Goal: Task Accomplishment & Management: Manage account settings

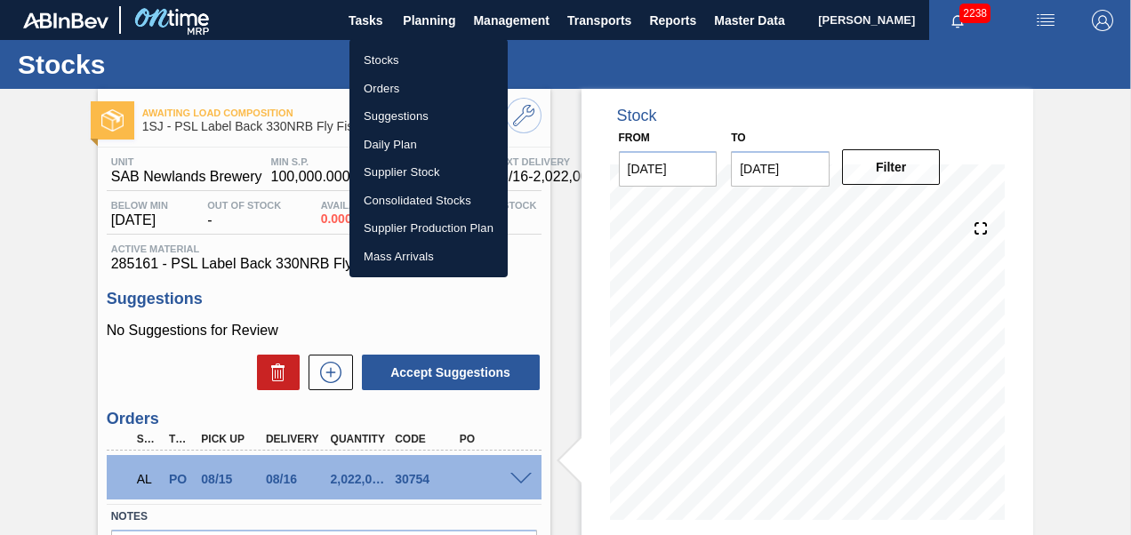
click at [434, 18] on div at bounding box center [565, 267] width 1131 height 535
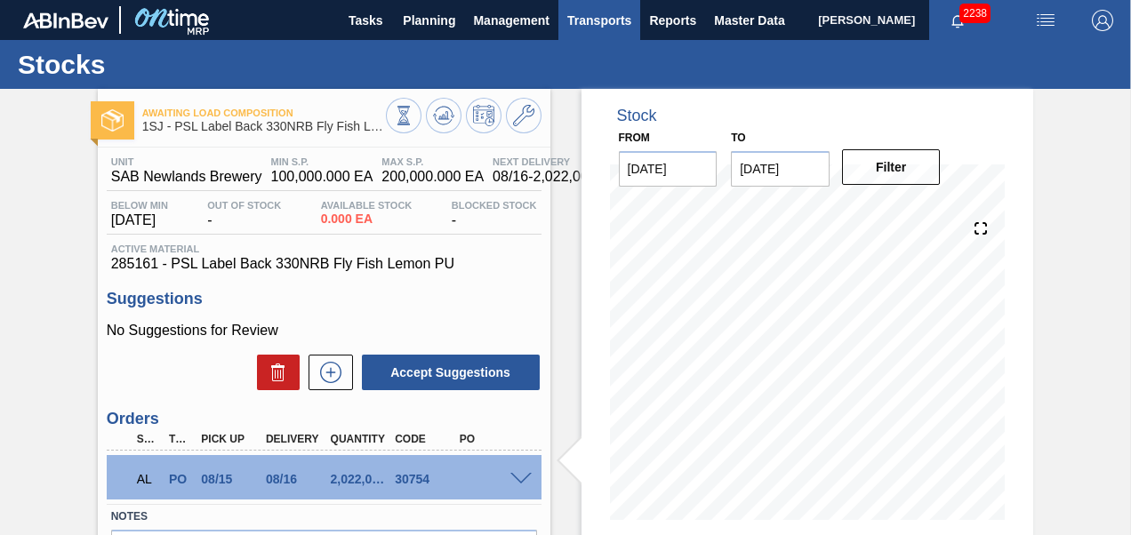
click at [567, 20] on span "Transports" at bounding box center [599, 20] width 64 height 21
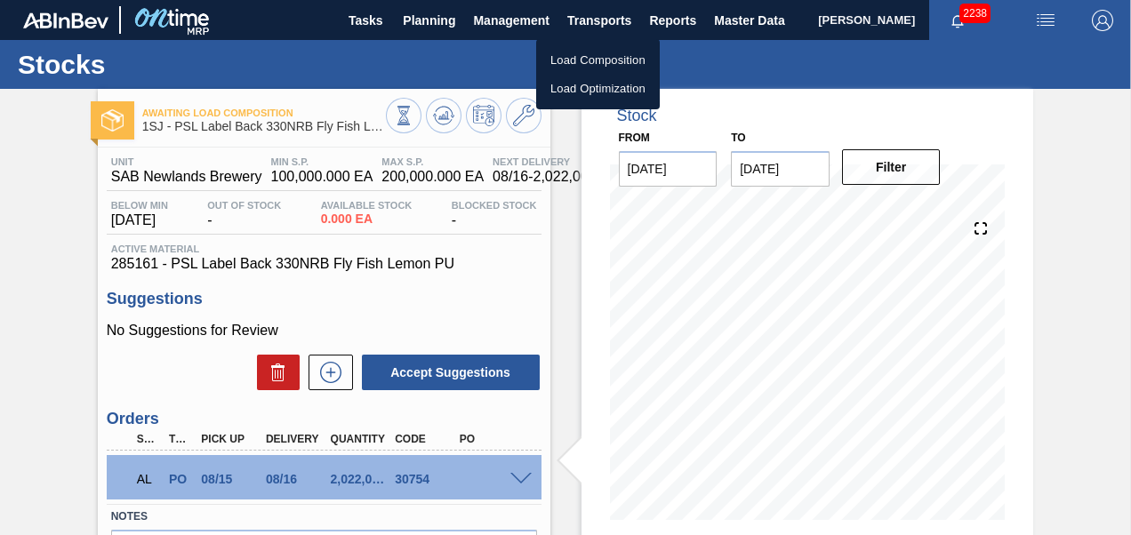
click at [553, 59] on li "Load Composition" at bounding box center [598, 60] width 124 height 28
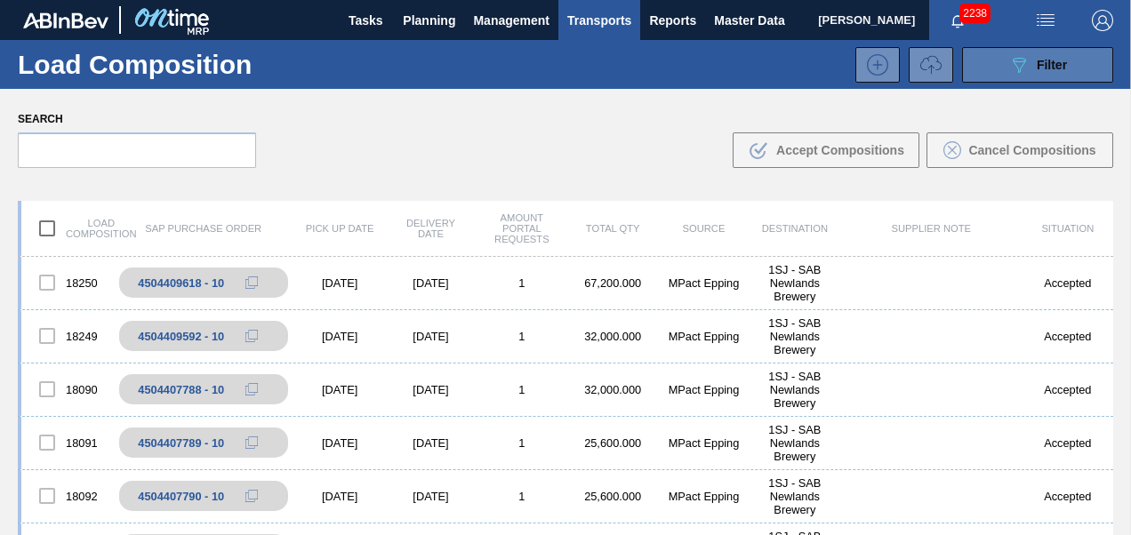
click at [1019, 63] on icon "089F7B8B-B2A5-4AFE-B5C0-19BA573D28AC" at bounding box center [1018, 64] width 21 height 21
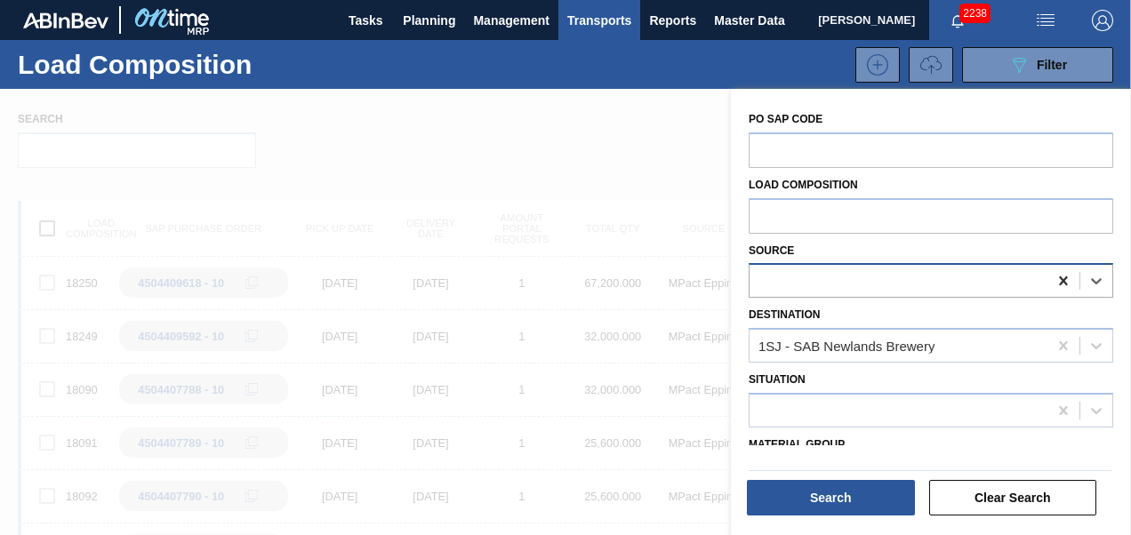
click at [1063, 281] on icon at bounding box center [1063, 281] width 18 height 18
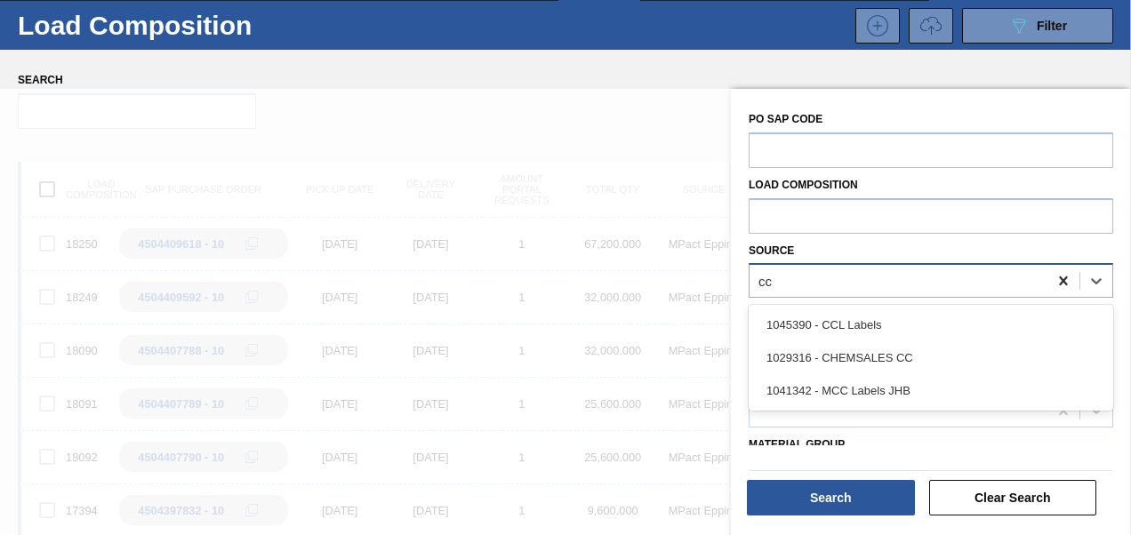
scroll to position [44, 0]
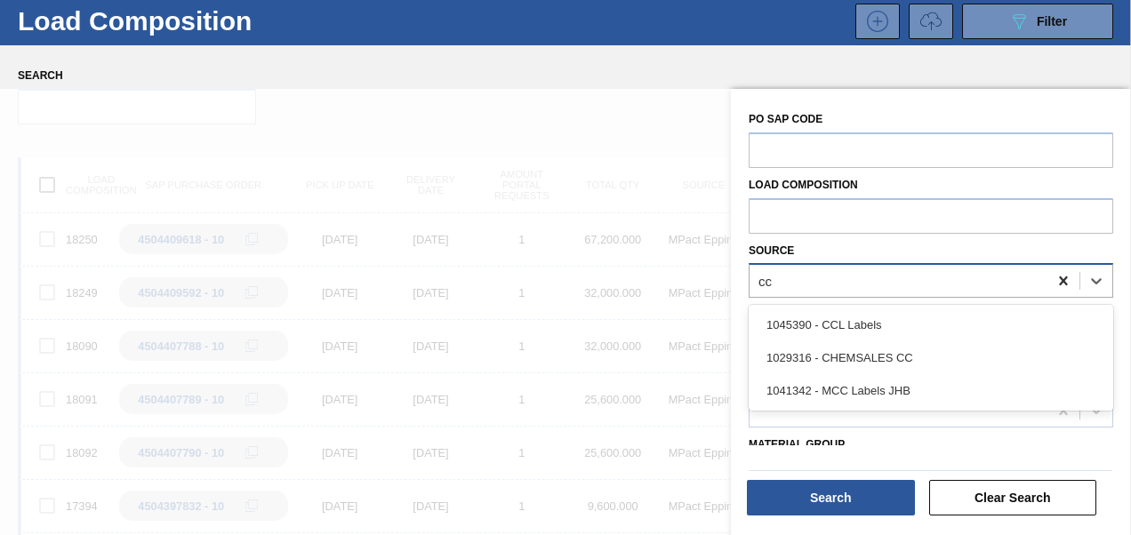
type input "ccl"
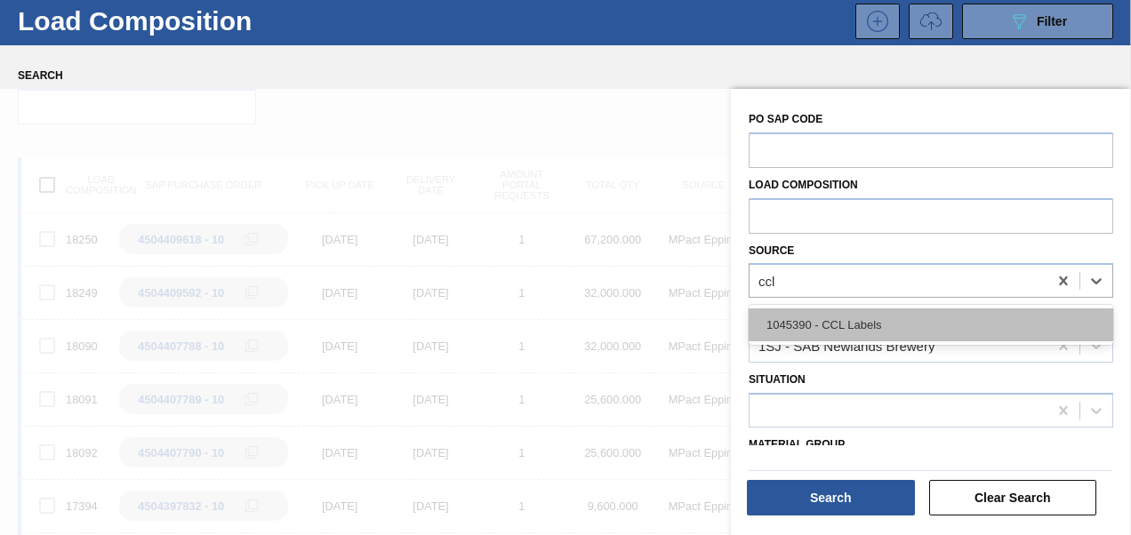
click at [978, 330] on div "1045390 - CCL Labels" at bounding box center [931, 325] width 365 height 33
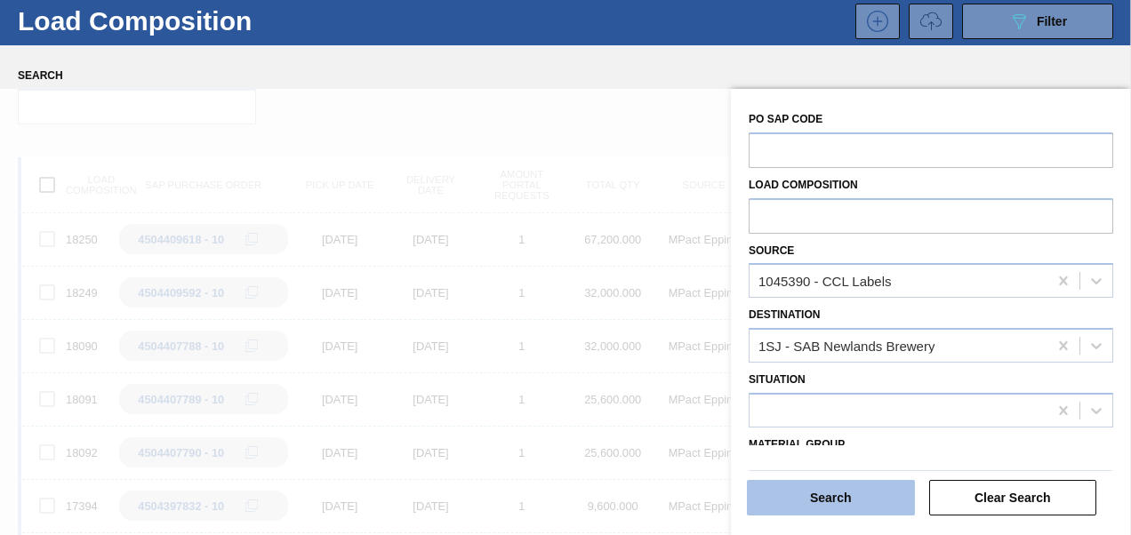
click at [830, 494] on button "Search" at bounding box center [831, 498] width 168 height 36
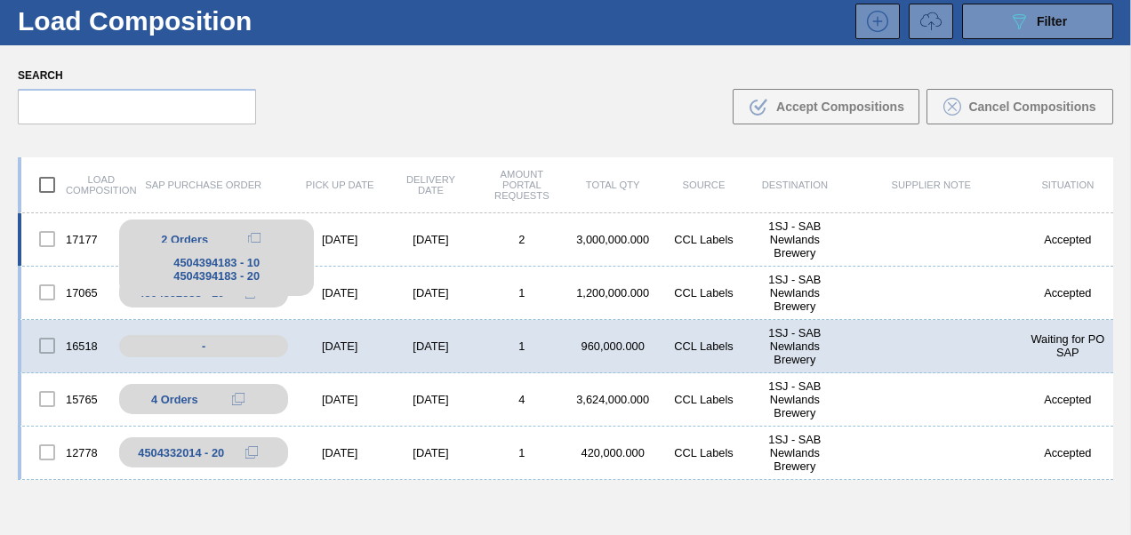
click at [253, 235] on icon at bounding box center [254, 239] width 12 height 12
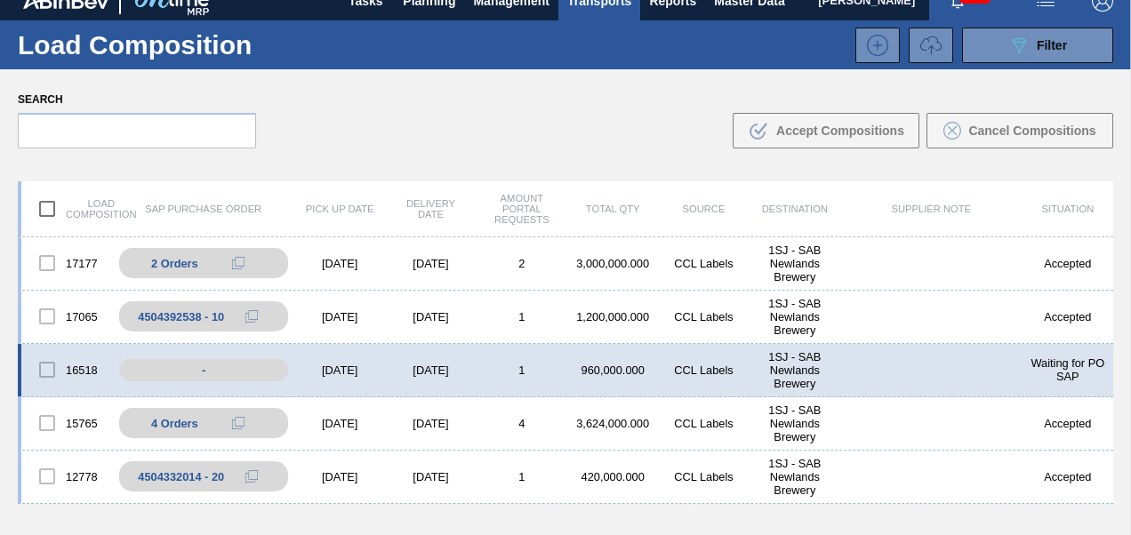
scroll to position [0, 0]
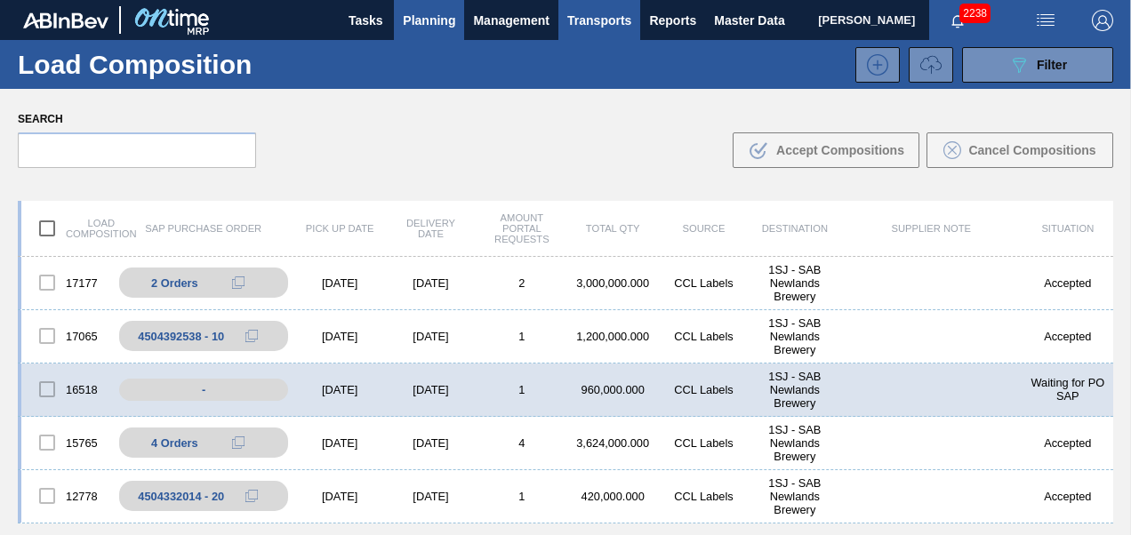
click at [424, 21] on span "Planning" at bounding box center [429, 20] width 52 height 21
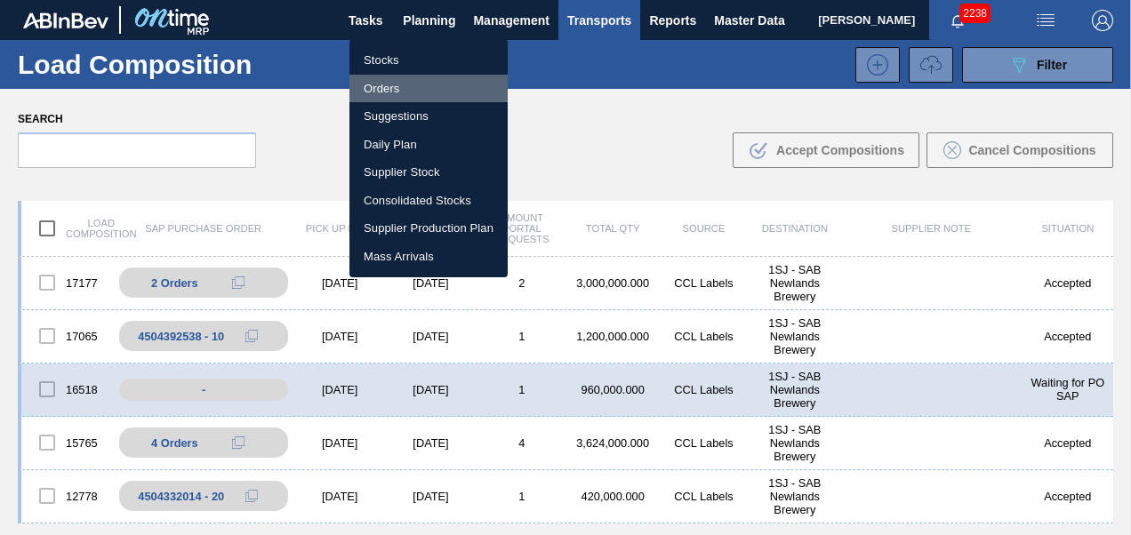
click at [379, 87] on li "Orders" at bounding box center [428, 89] width 158 height 28
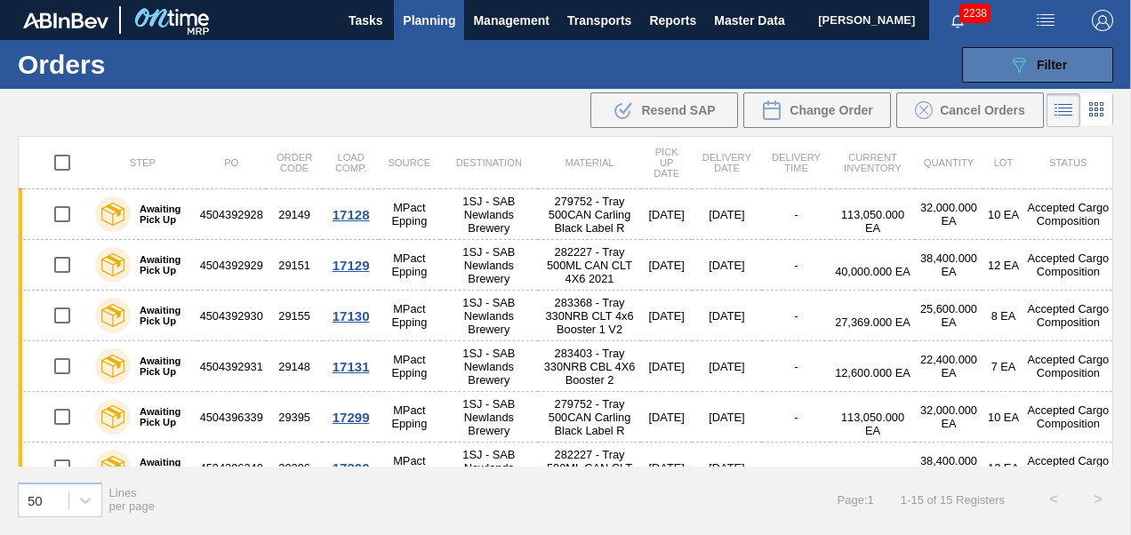
click at [1023, 70] on icon "089F7B8B-B2A5-4AFE-B5C0-19BA573D28AC" at bounding box center [1018, 64] width 21 height 21
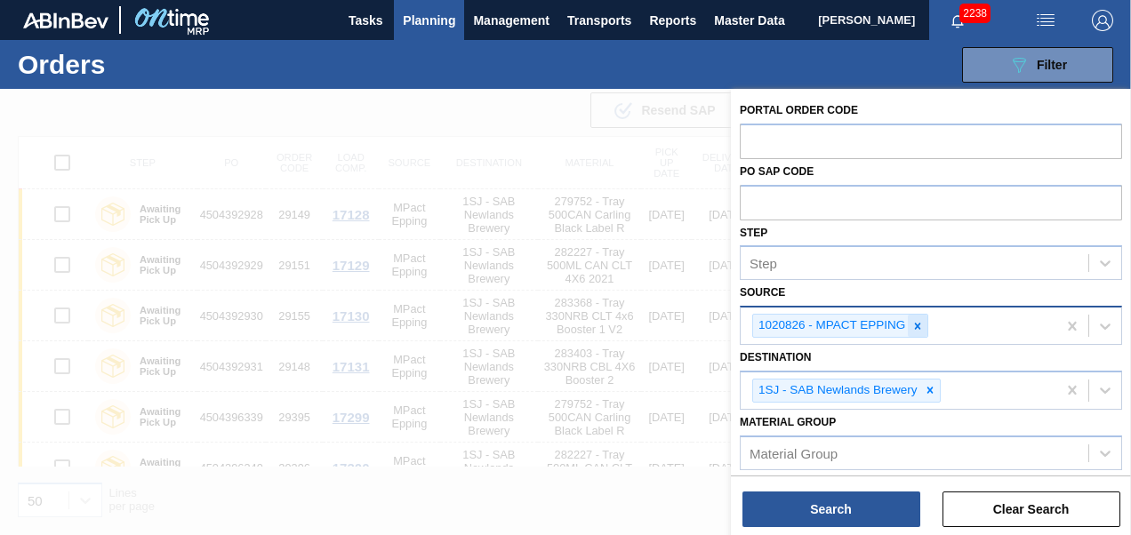
click at [918, 326] on icon at bounding box center [918, 326] width 6 height 6
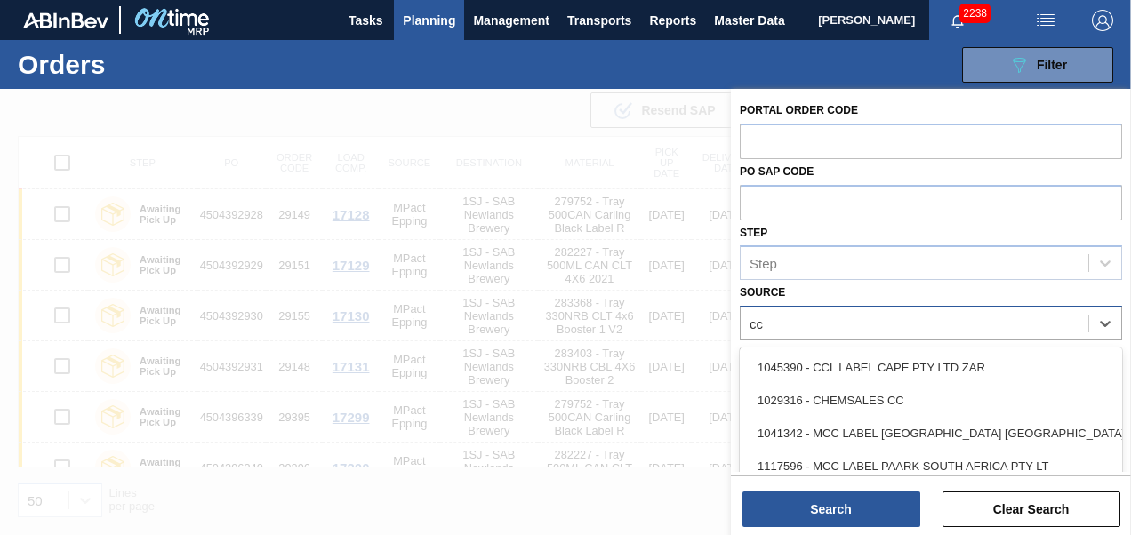
type input "ccl"
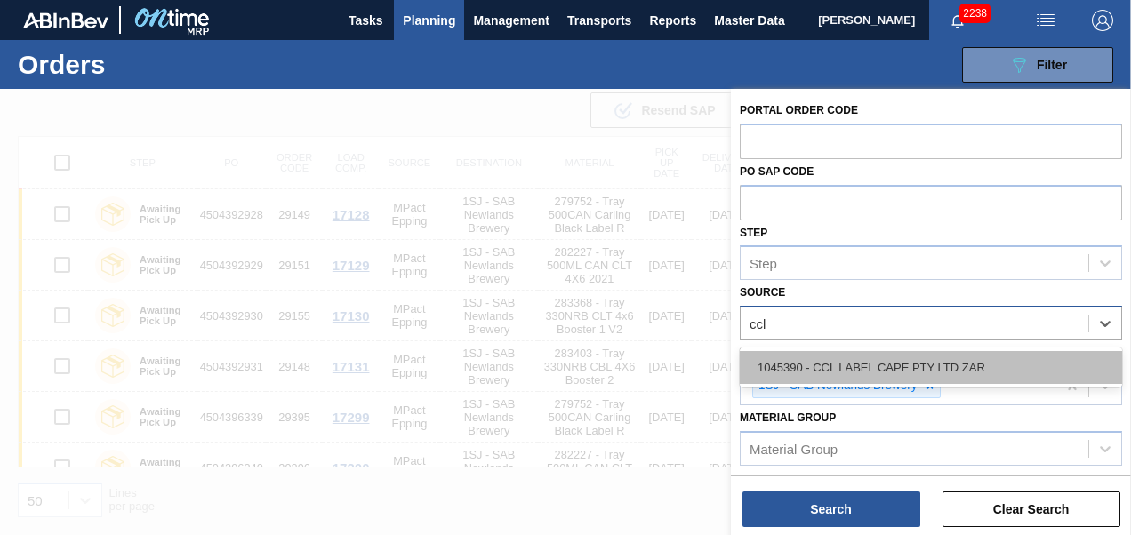
click at [902, 363] on div "1045390 - CCL LABEL CAPE PTY LTD ZAR" at bounding box center [931, 367] width 382 height 33
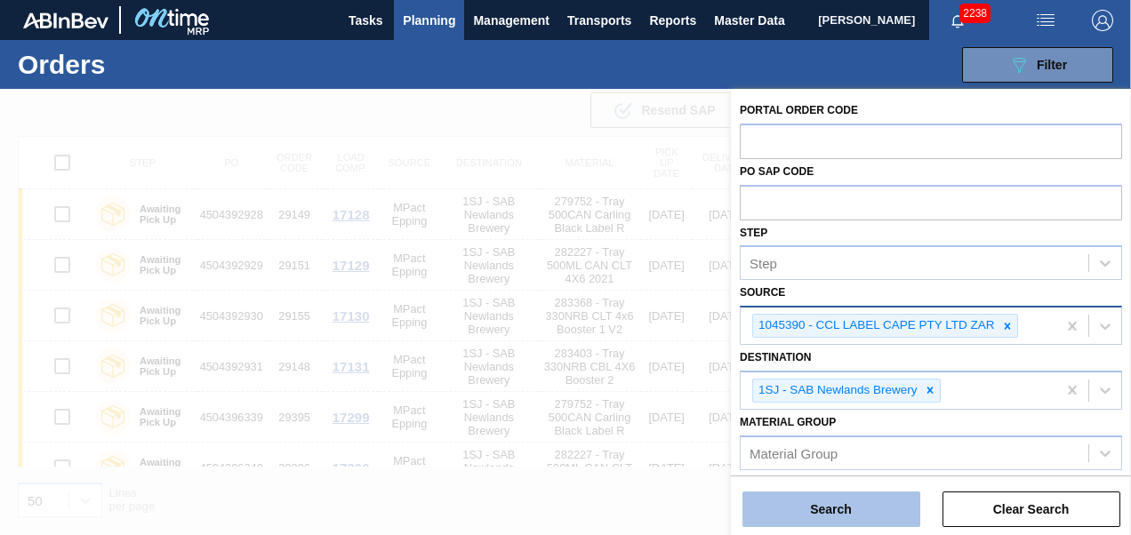
click at [845, 504] on button "Search" at bounding box center [831, 510] width 178 height 36
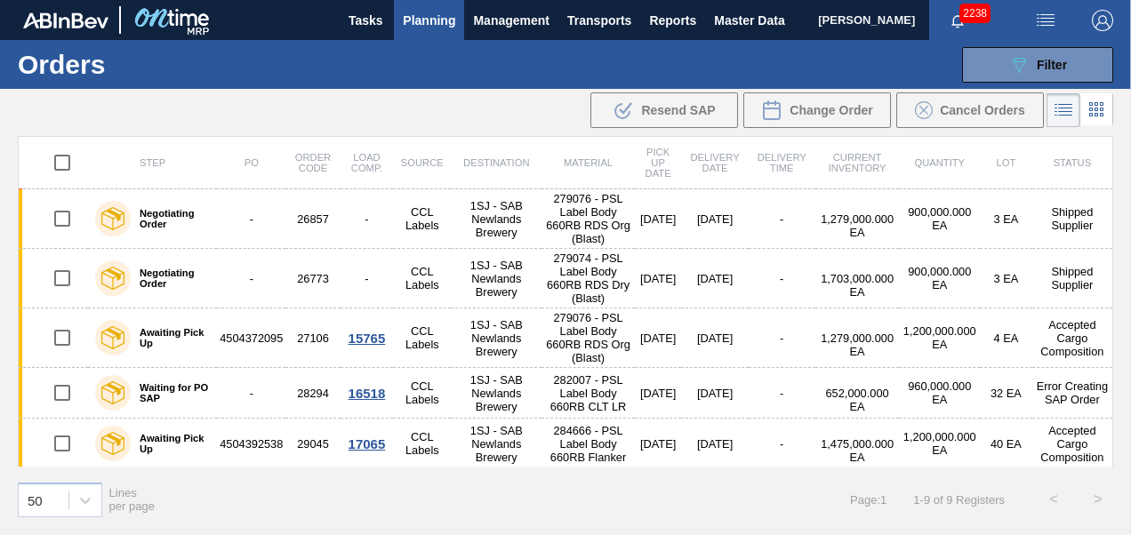
scroll to position [221, 0]
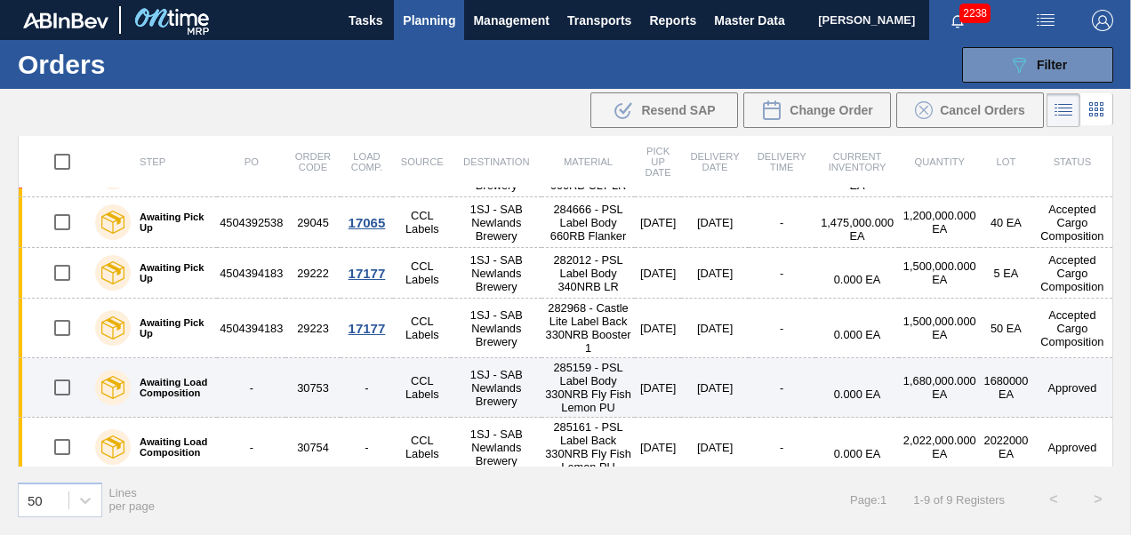
click at [303, 368] on td "30753" at bounding box center [312, 388] width 54 height 60
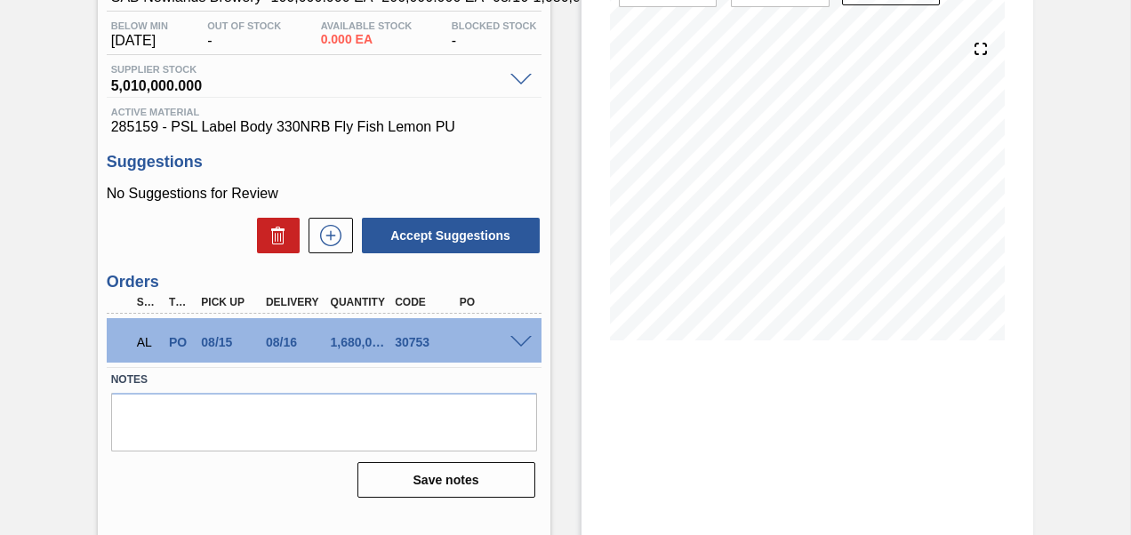
scroll to position [229, 0]
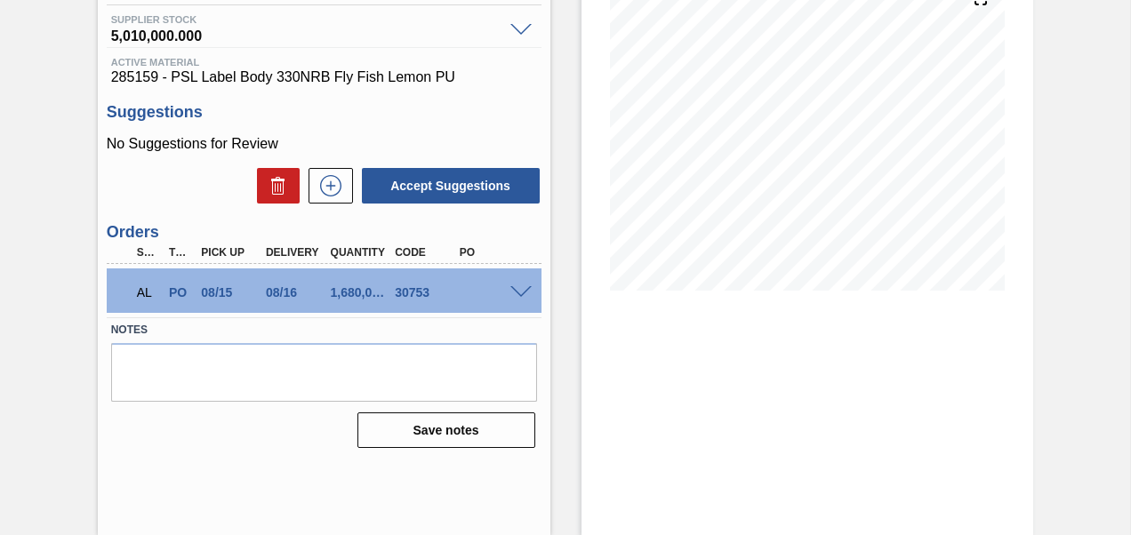
click at [513, 297] on span at bounding box center [520, 292] width 21 height 13
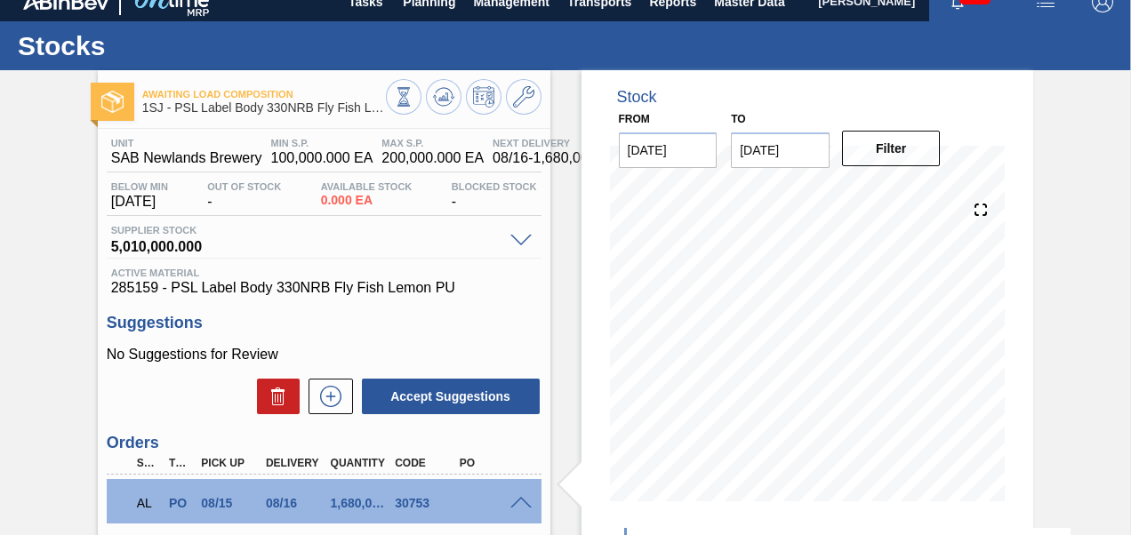
scroll to position [0, 0]
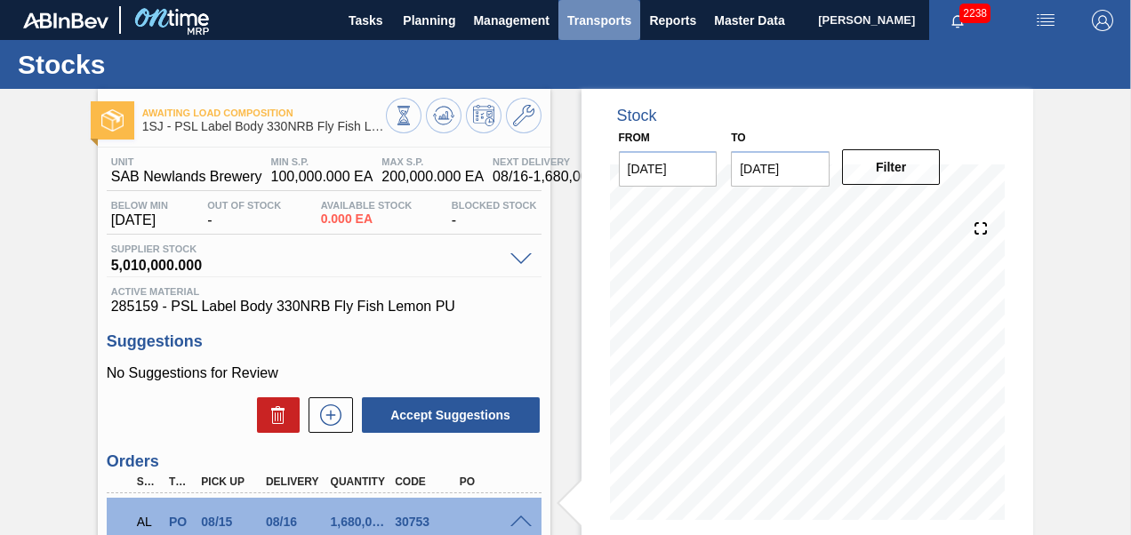
click at [584, 25] on span "Transports" at bounding box center [599, 20] width 64 height 21
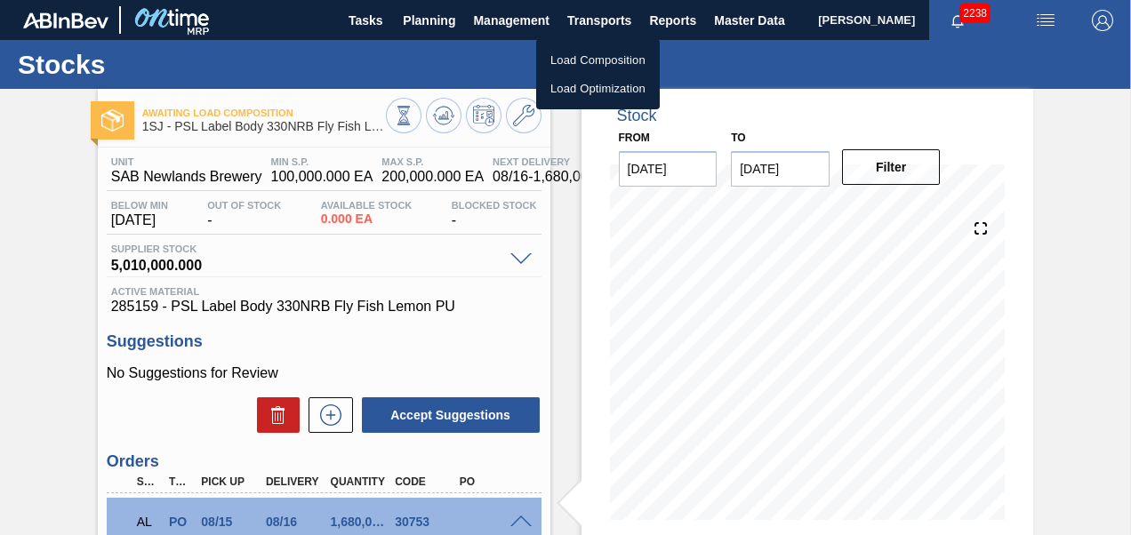
click at [569, 57] on li "Load Composition" at bounding box center [598, 60] width 124 height 28
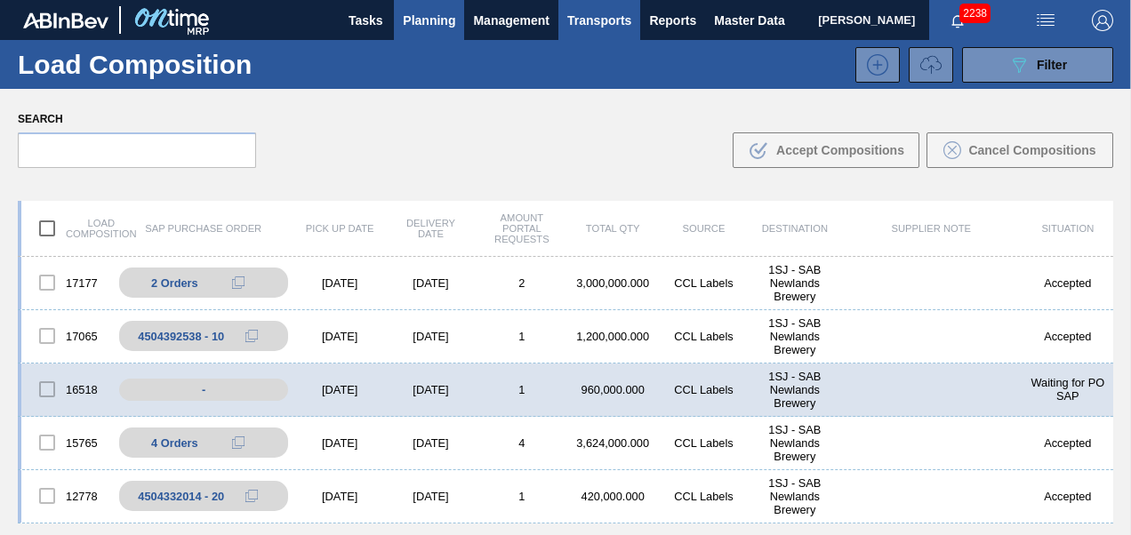
click at [400, 32] on button "Planning" at bounding box center [429, 20] width 70 height 40
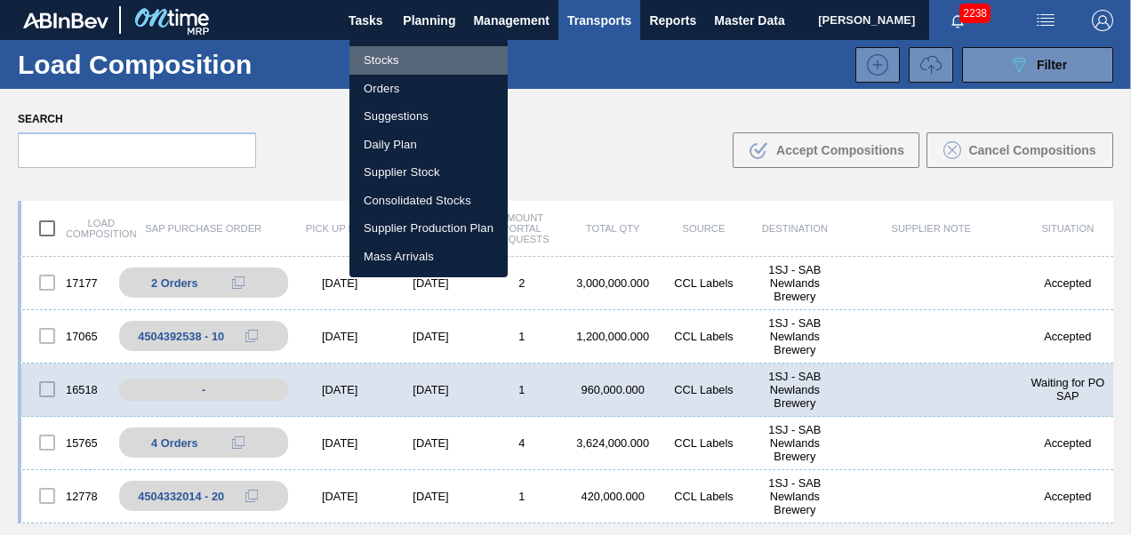
click at [386, 60] on li "Stocks" at bounding box center [428, 60] width 158 height 28
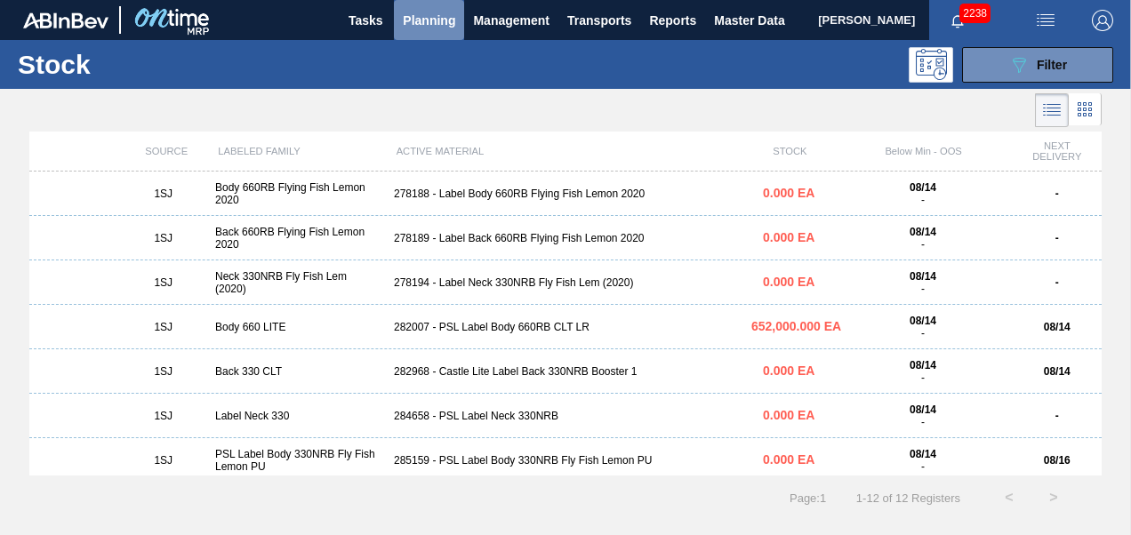
click at [438, 37] on button "Planning" at bounding box center [429, 20] width 70 height 40
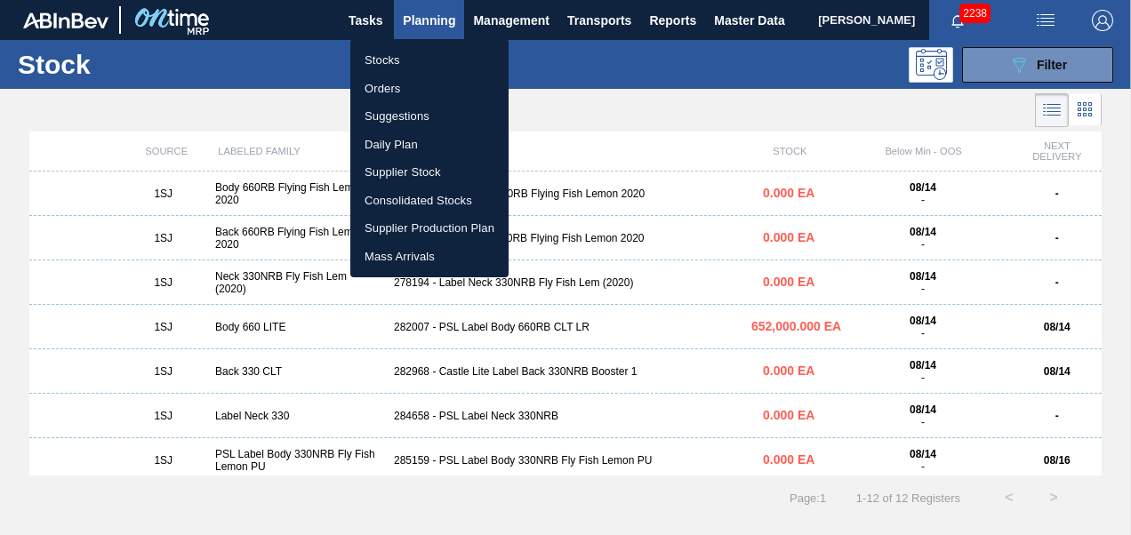
click at [407, 84] on li "Orders" at bounding box center [429, 89] width 158 height 28
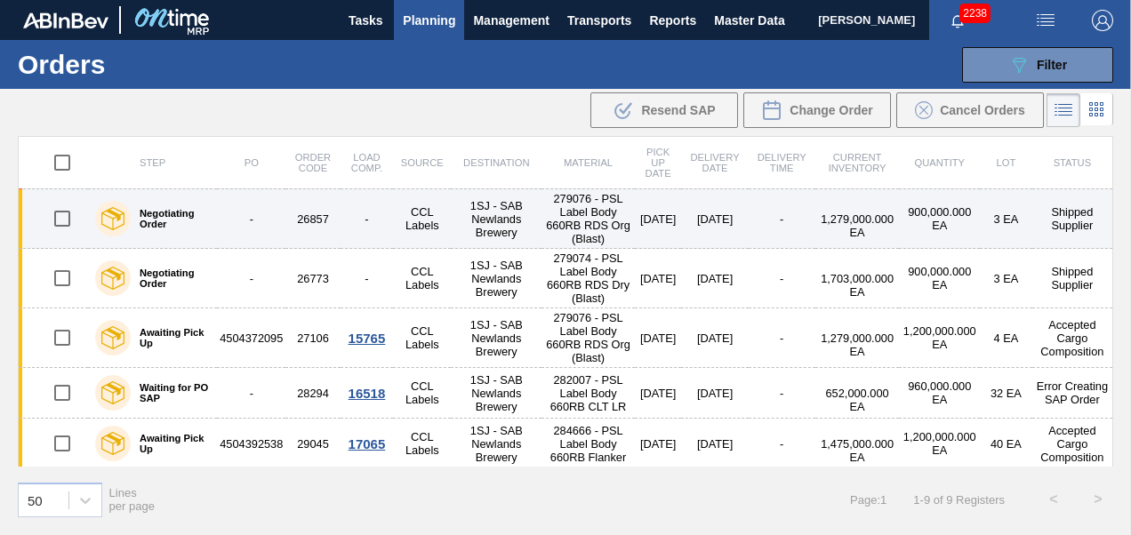
click at [65, 224] on input "checkbox" at bounding box center [62, 218] width 37 height 37
checkbox input "true"
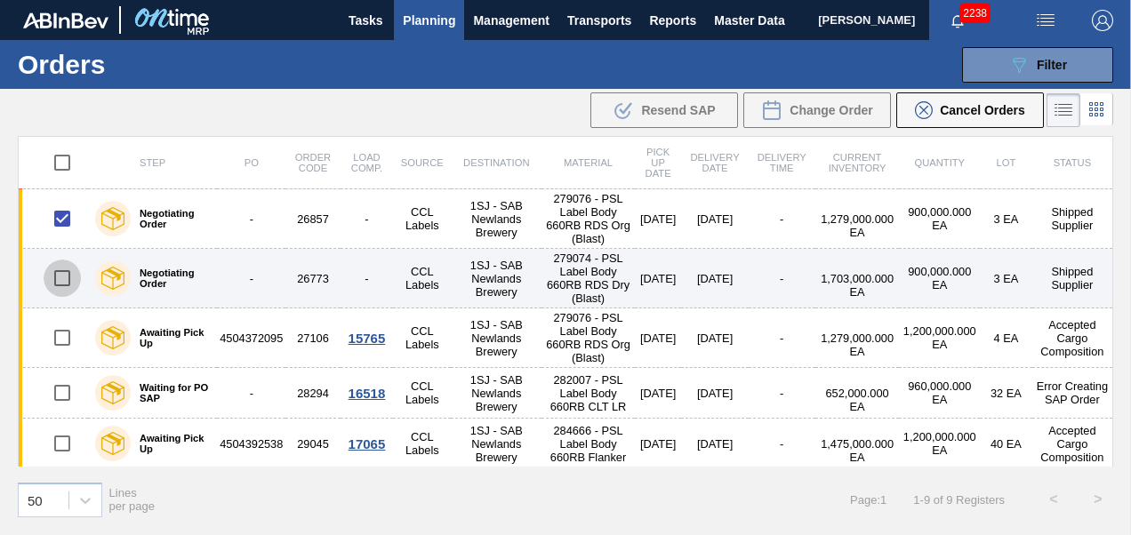
click at [61, 270] on input "checkbox" at bounding box center [62, 278] width 37 height 37
checkbox input "true"
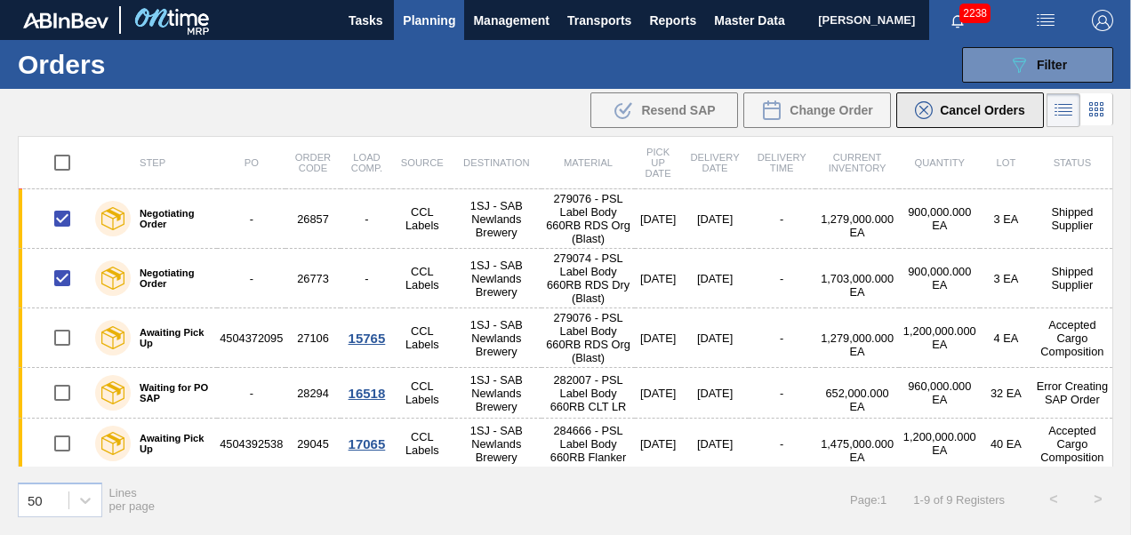
click at [992, 110] on span "Cancel Orders" at bounding box center [982, 110] width 85 height 14
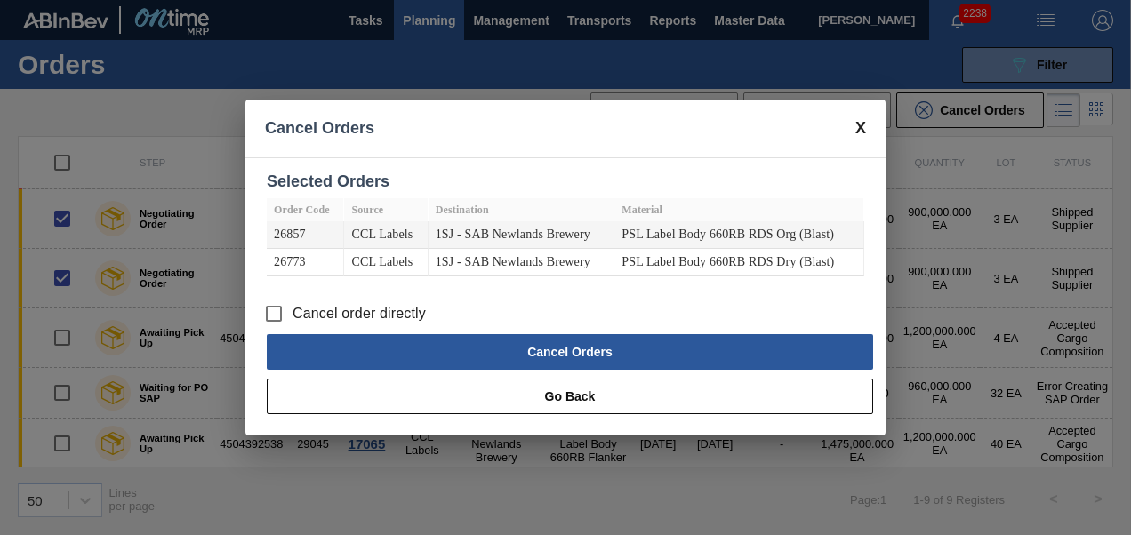
click at [384, 307] on span "Cancel order directly" at bounding box center [359, 313] width 133 height 21
click at [293, 307] on input "Cancel order directly" at bounding box center [273, 313] width 37 height 37
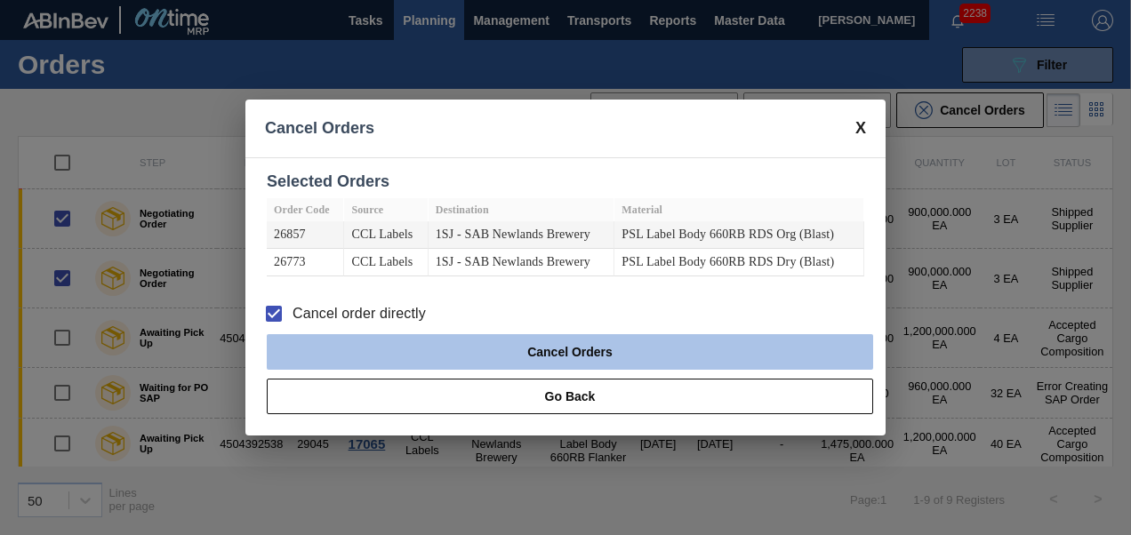
click at [419, 343] on button "Cancel Orders" at bounding box center [570, 352] width 606 height 36
checkbox input "false"
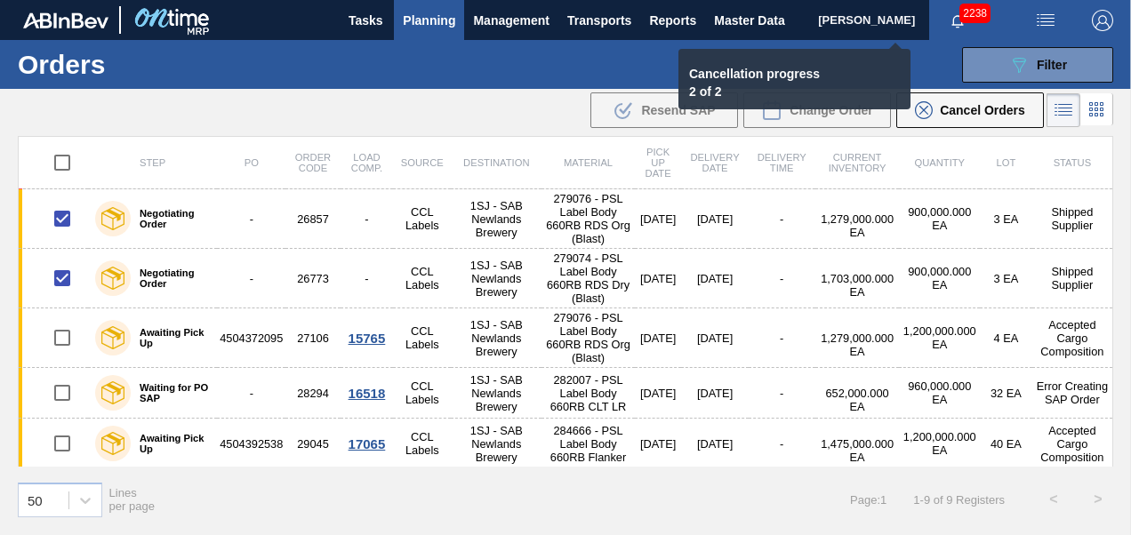
checkbox input "false"
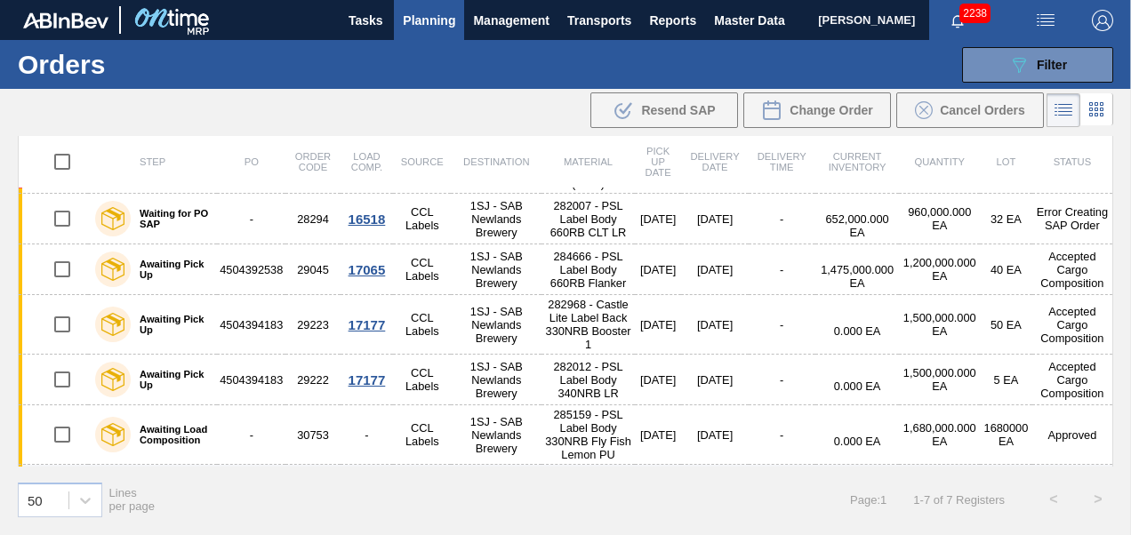
scroll to position [105, 0]
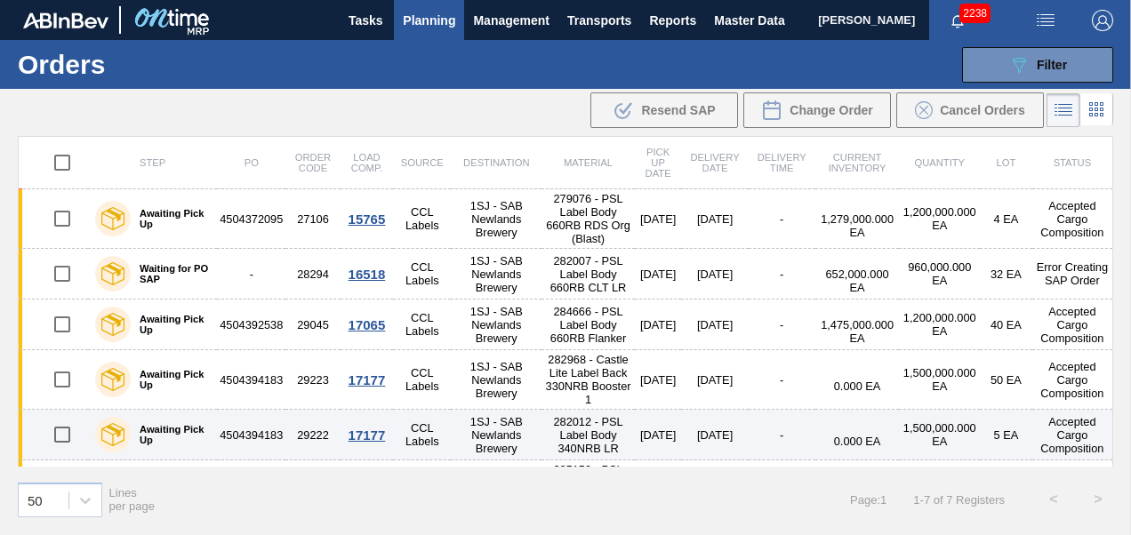
scroll to position [105, 0]
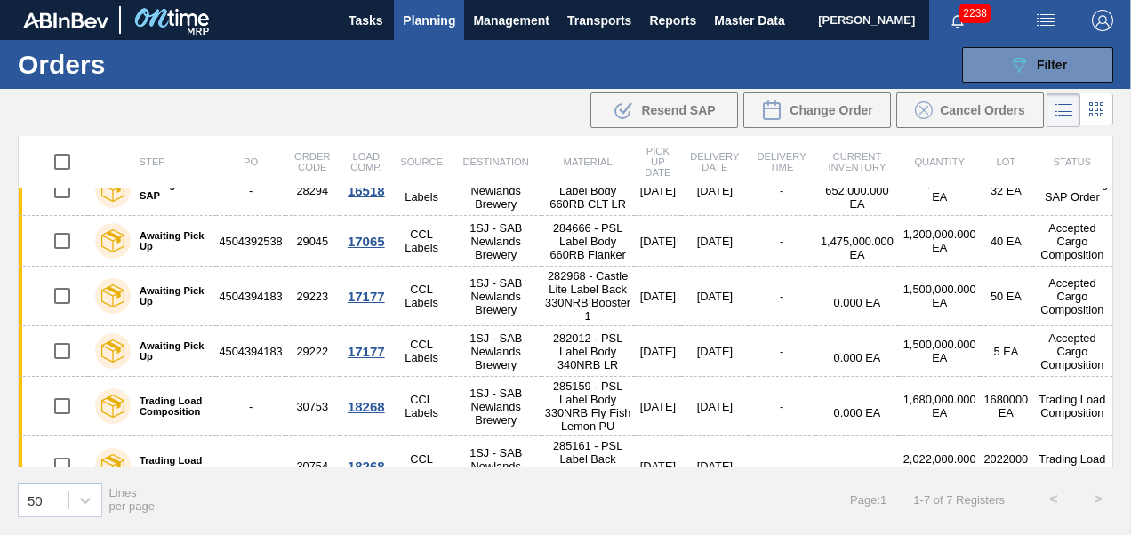
scroll to position [105, 0]
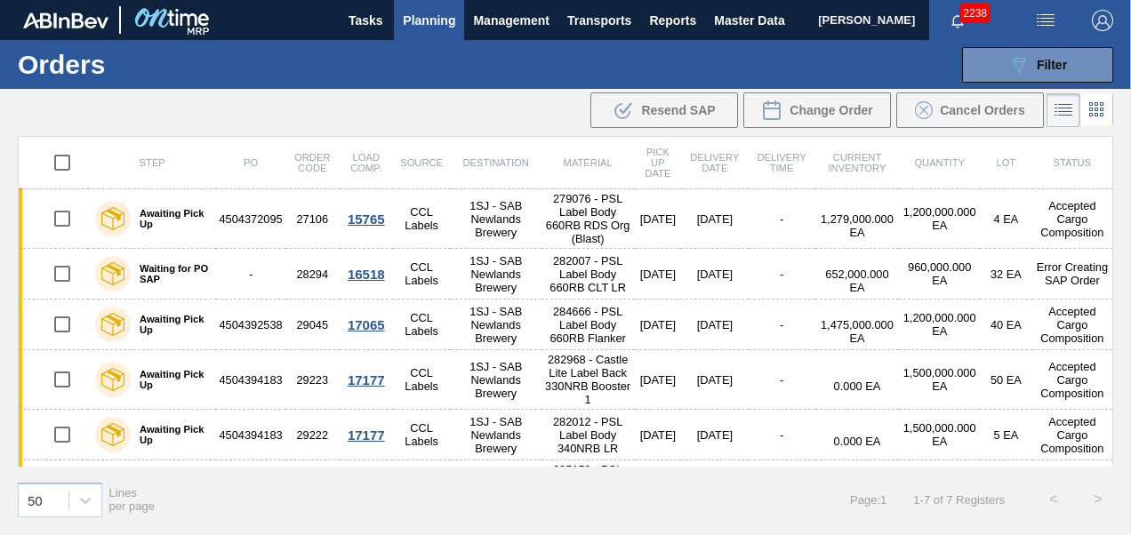
scroll to position [105, 0]
